Goal: Entertainment & Leisure: Consume media (video, audio)

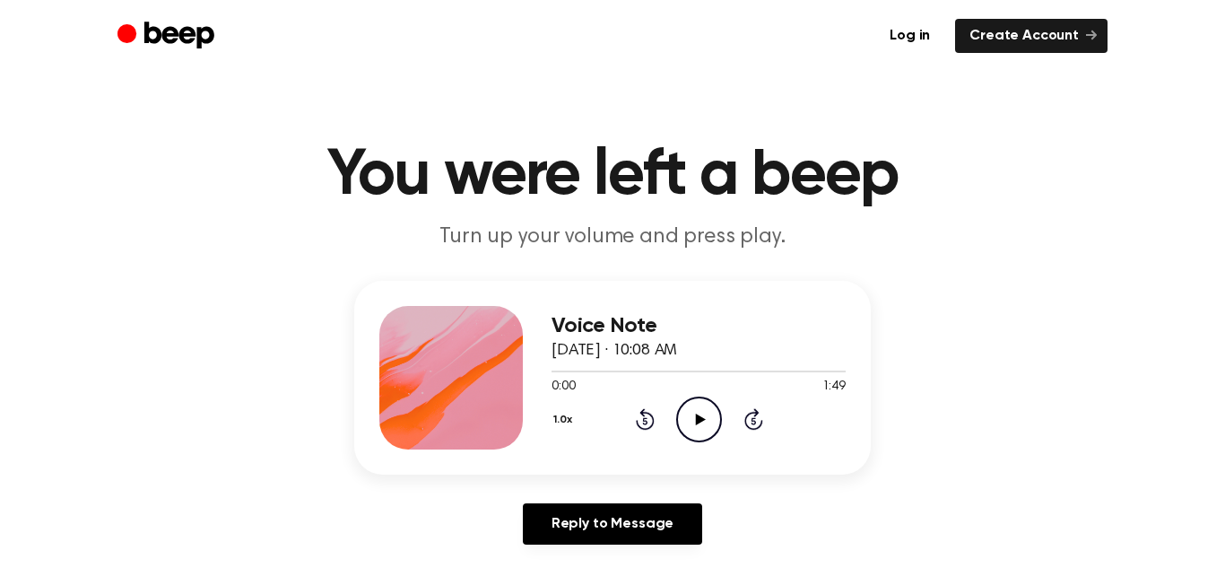
click at [714, 422] on icon "Play Audio" at bounding box center [699, 419] width 46 height 46
click at [709, 422] on icon "Pause Audio" at bounding box center [699, 419] width 46 height 46
click at [704, 419] on icon "Play Audio" at bounding box center [699, 419] width 46 height 46
click at [704, 419] on icon "Pause Audio" at bounding box center [699, 419] width 46 height 46
click at [703, 418] on icon at bounding box center [700, 419] width 10 height 12
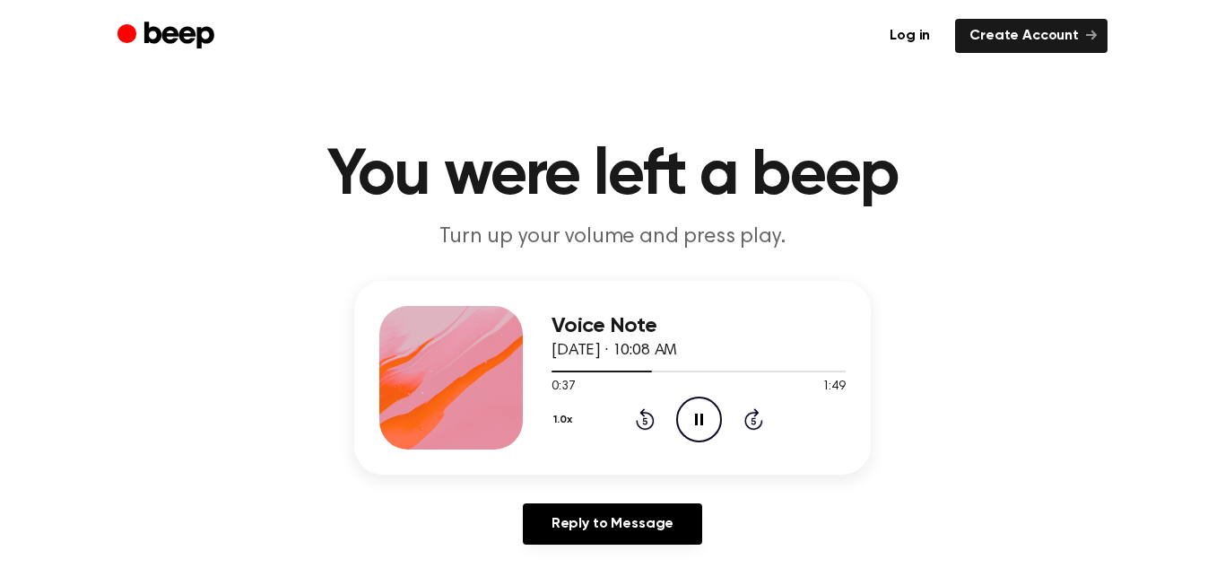
click at [700, 422] on icon "Pause Audio" at bounding box center [699, 419] width 46 height 46
click at [697, 401] on icon "Play Audio" at bounding box center [699, 419] width 46 height 46
click at [755, 422] on icon "Skip 5 seconds" at bounding box center [754, 418] width 20 height 23
click at [756, 423] on icon "Skip 5 seconds" at bounding box center [754, 418] width 20 height 23
click at [746, 418] on icon at bounding box center [753, 419] width 19 height 22
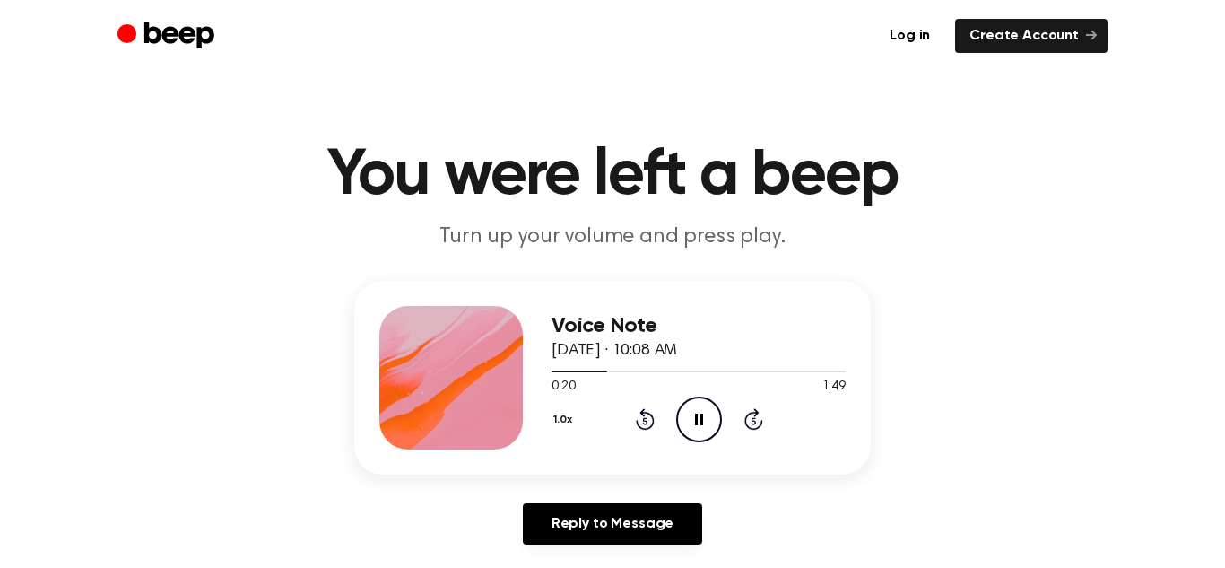
click at [745, 418] on icon at bounding box center [753, 419] width 19 height 22
click at [697, 412] on icon "Pause Audio" at bounding box center [699, 419] width 46 height 46
click at [676, 434] on icon "Play Audio" at bounding box center [699, 419] width 46 height 46
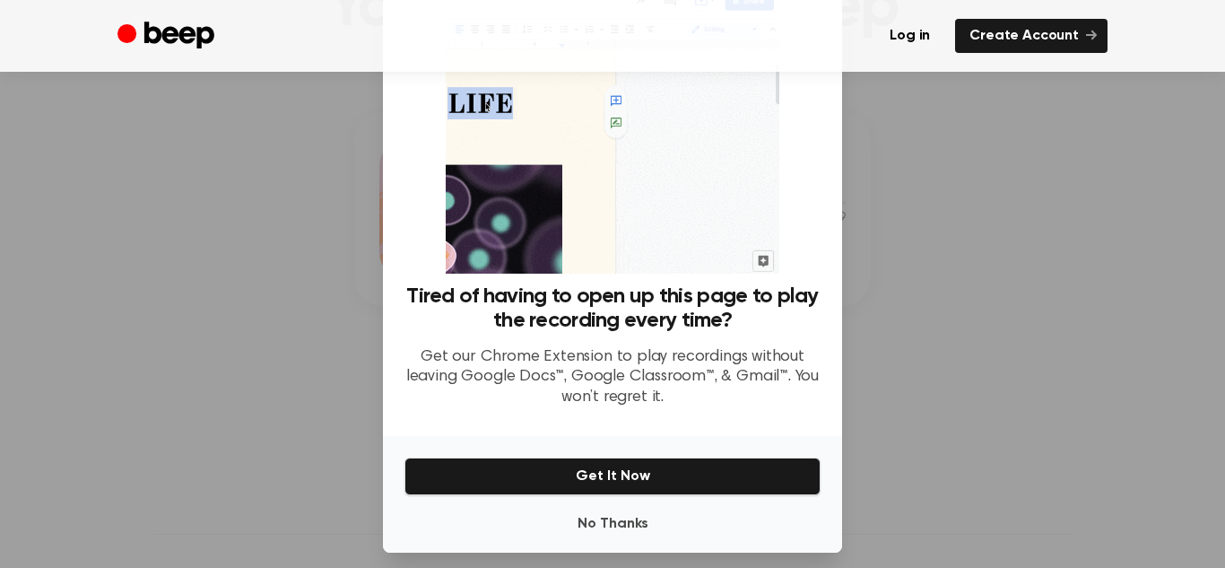
scroll to position [80, 0]
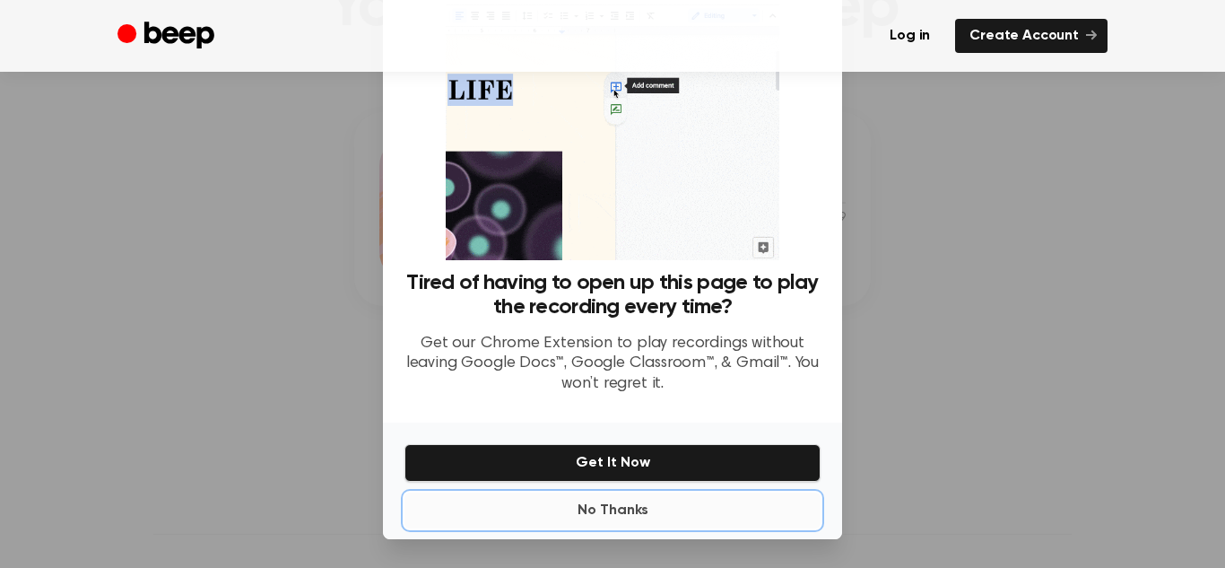
click at [609, 521] on button "No Thanks" at bounding box center [613, 510] width 416 height 36
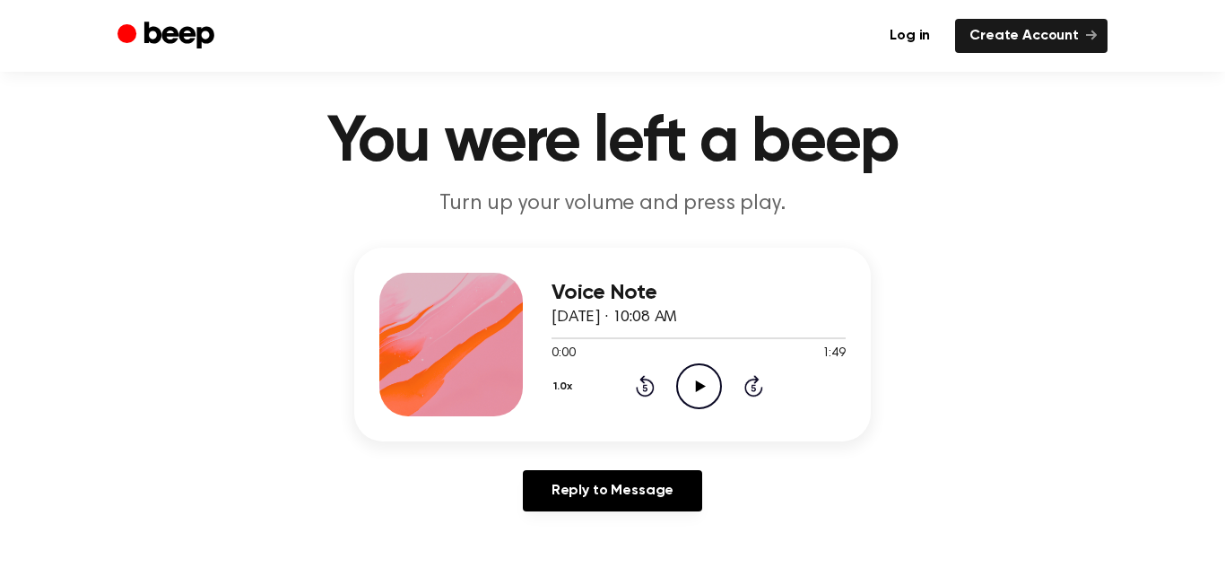
scroll to position [0, 0]
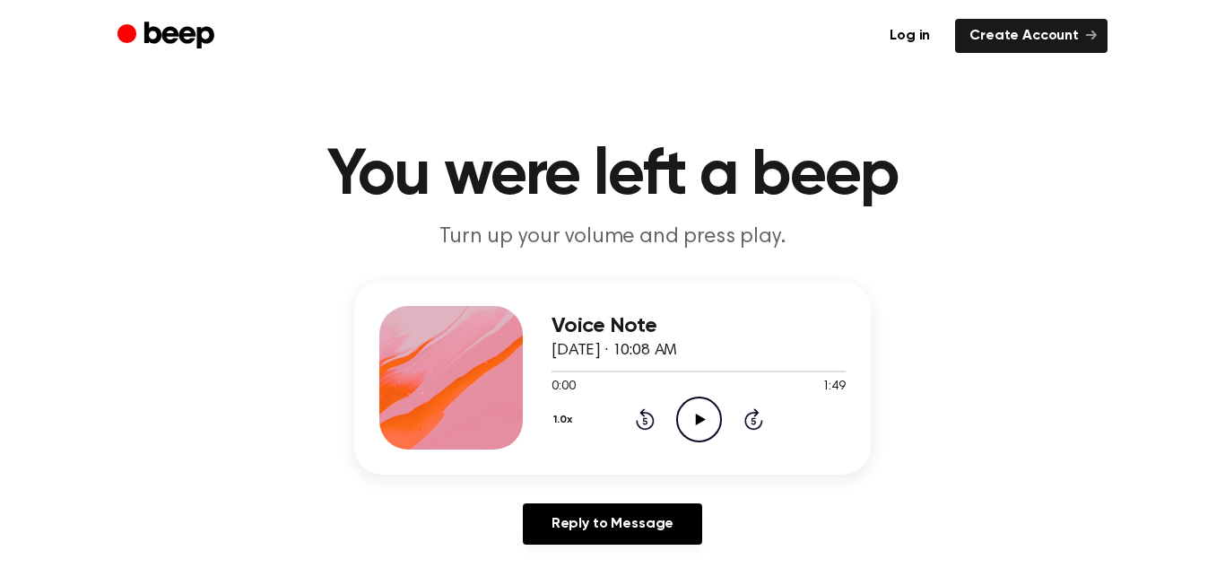
click at [690, 438] on circle at bounding box center [699, 419] width 44 height 44
click at [782, 430] on div "1.0x Rewind 5 seconds Pause Audio Skip 5 seconds" at bounding box center [699, 419] width 294 height 46
click at [734, 403] on div "1.0x Rewind 5 seconds Pause Audio Skip 5 seconds" at bounding box center [699, 419] width 294 height 46
click at [758, 424] on icon "Skip 5 seconds" at bounding box center [754, 418] width 20 height 23
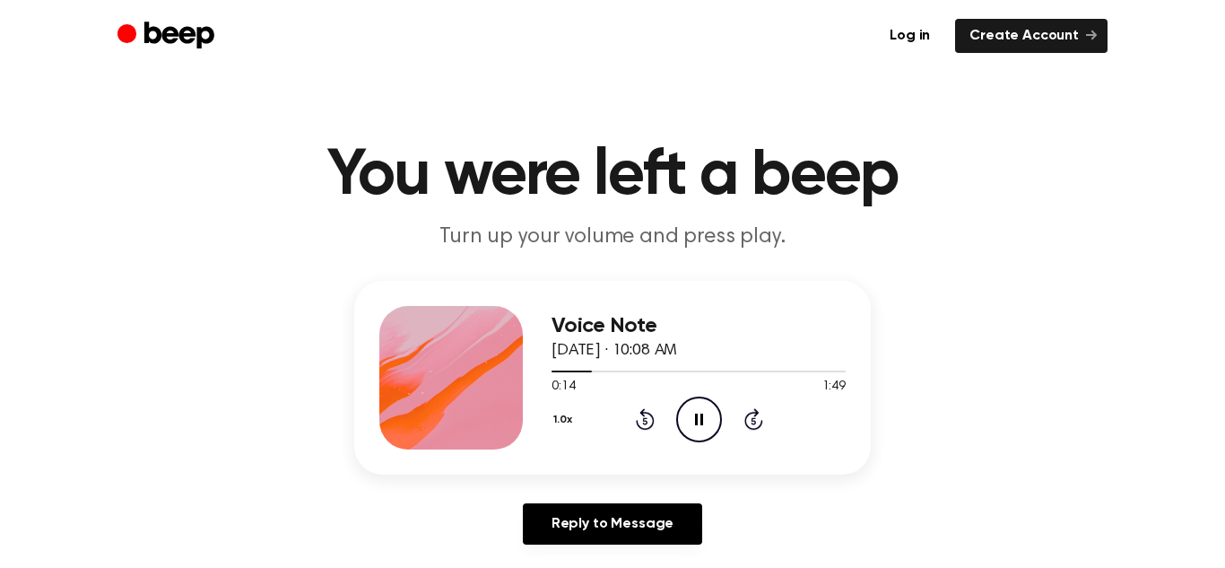
click at [758, 424] on icon "Skip 5 seconds" at bounding box center [754, 418] width 20 height 23
click at [753, 425] on icon "Skip 5 seconds" at bounding box center [754, 418] width 20 height 23
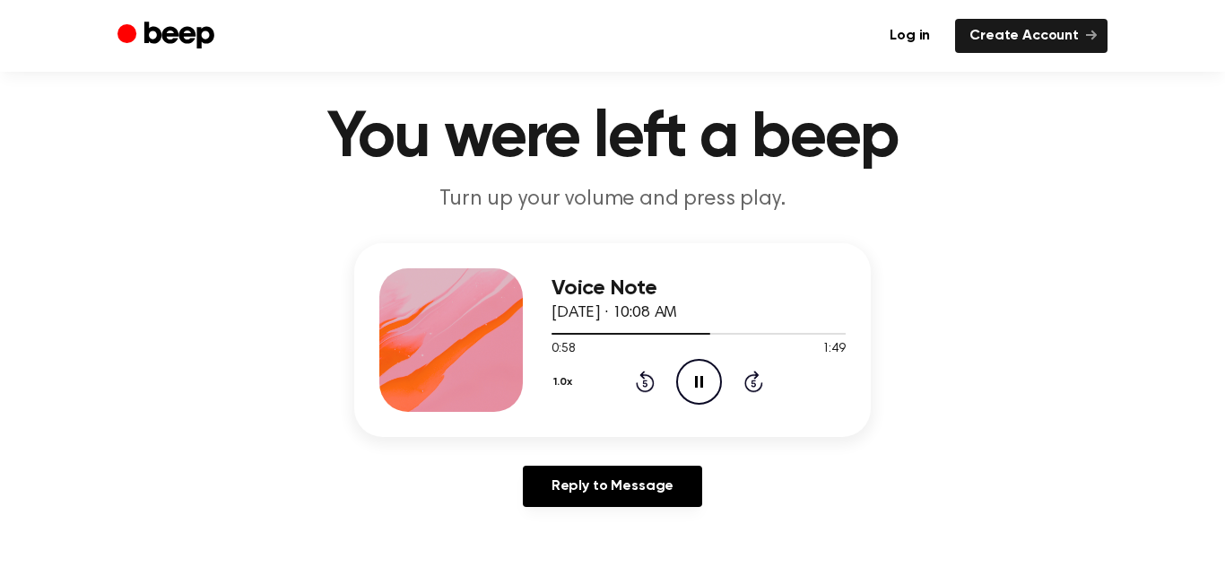
scroll to position [46, 0]
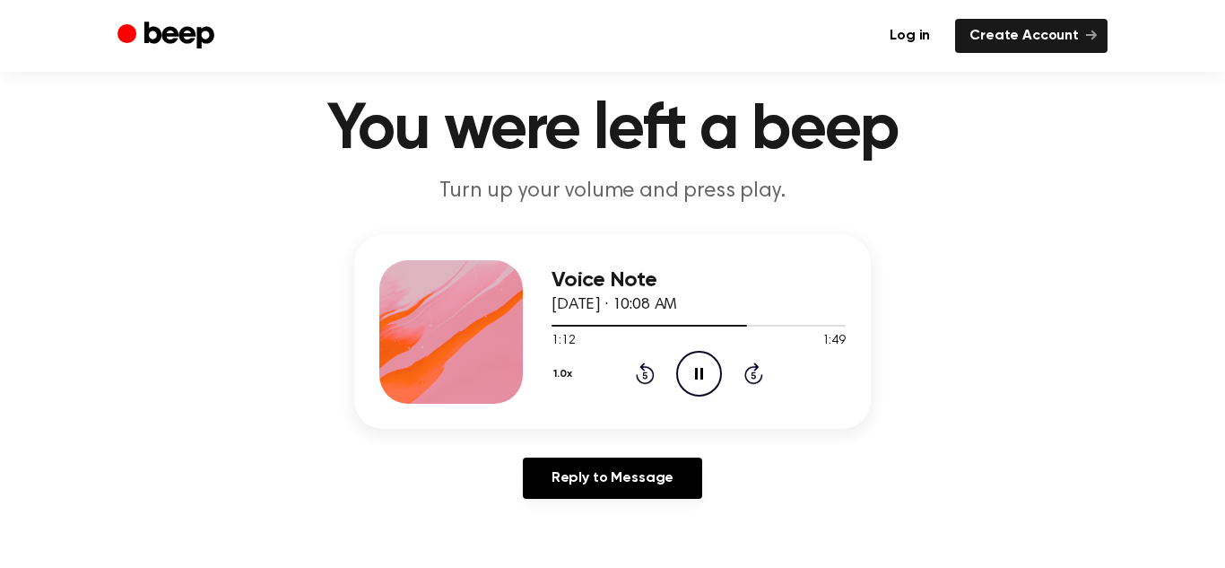
click at [707, 376] on icon "Pause Audio" at bounding box center [699, 374] width 46 height 46
click at [689, 359] on icon "Play Audio" at bounding box center [699, 374] width 46 height 46
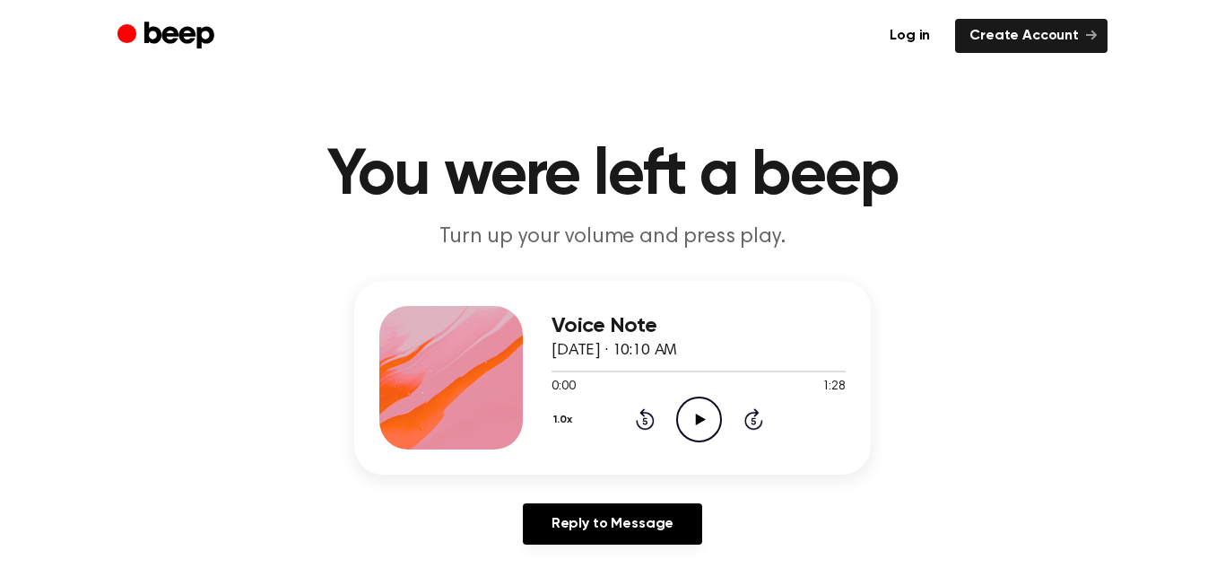
click at [705, 406] on icon "Play Audio" at bounding box center [699, 419] width 46 height 46
click at [692, 423] on icon "Play Audio" at bounding box center [699, 419] width 46 height 46
